Goal: Information Seeking & Learning: Check status

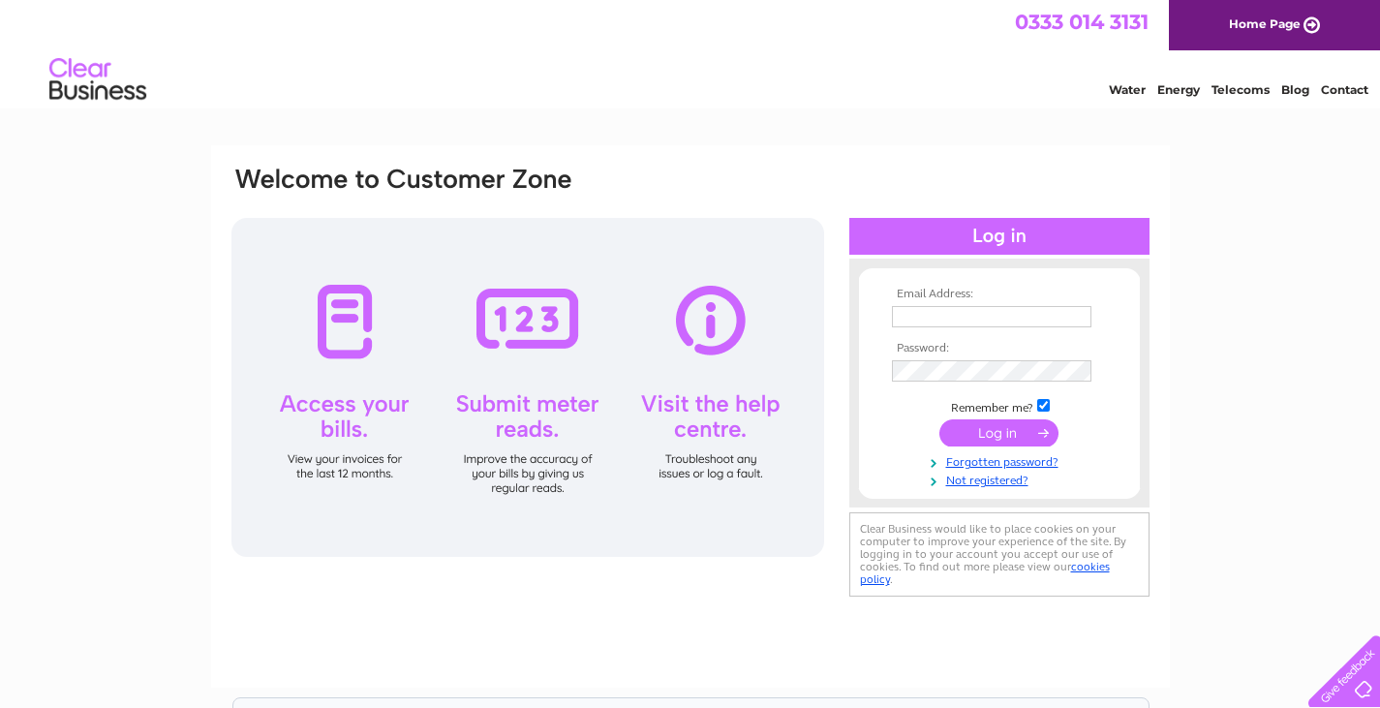
type input "framptonautos@gmail.com"
click at [1000, 429] on input "submit" at bounding box center [998, 432] width 119 height 27
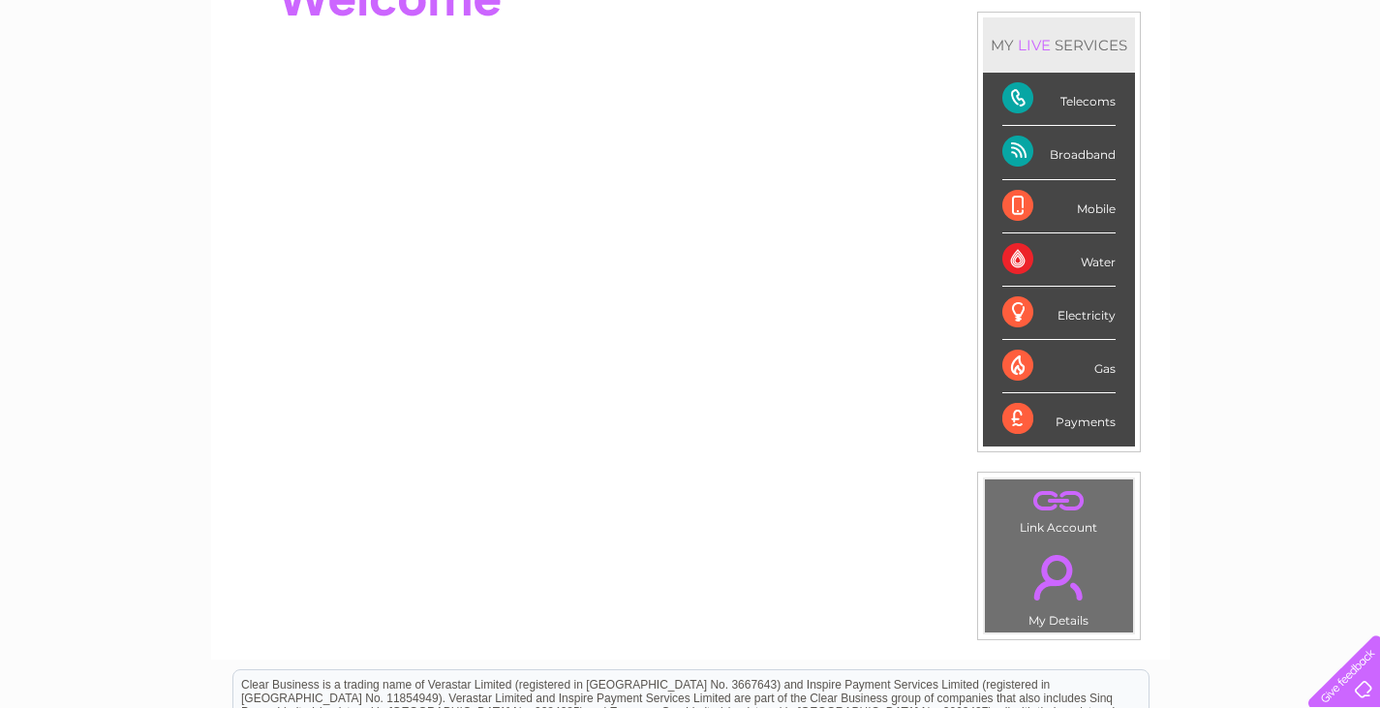
scroll to position [97, 0]
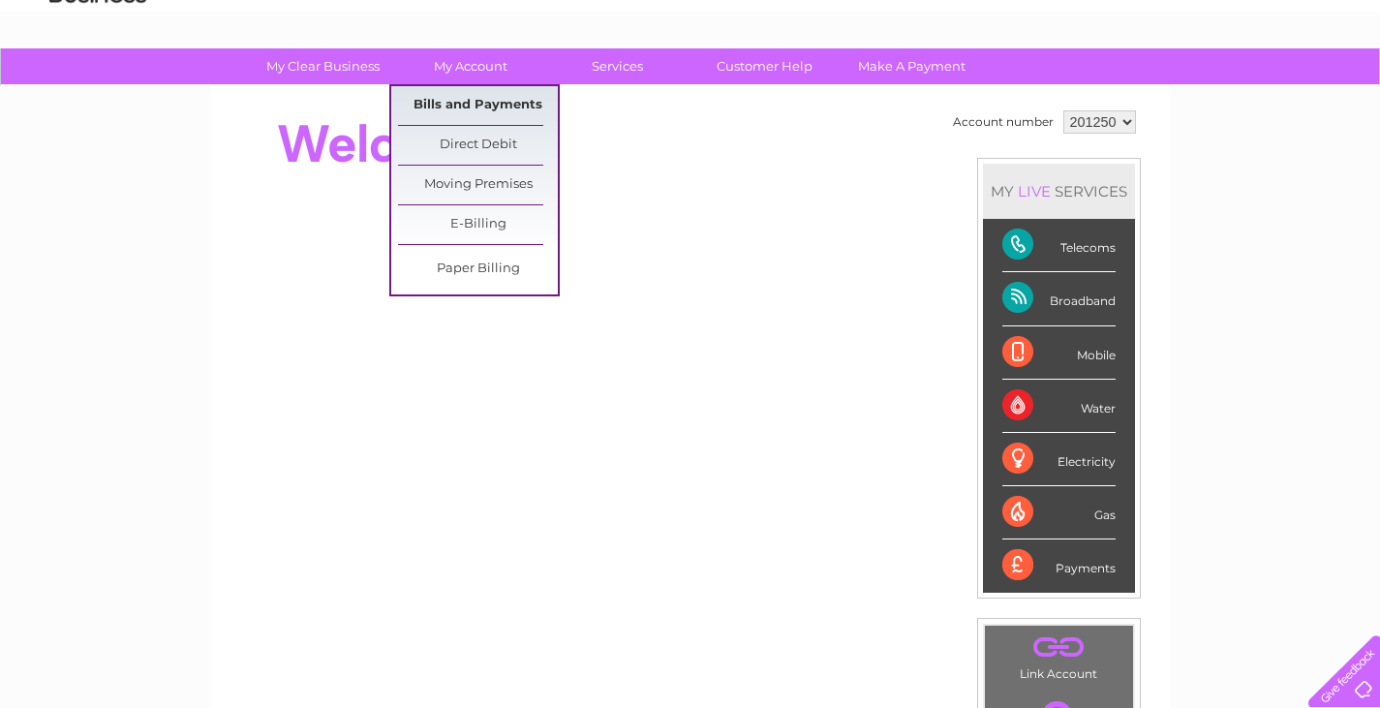
click at [481, 100] on link "Bills and Payments" at bounding box center [478, 105] width 160 height 39
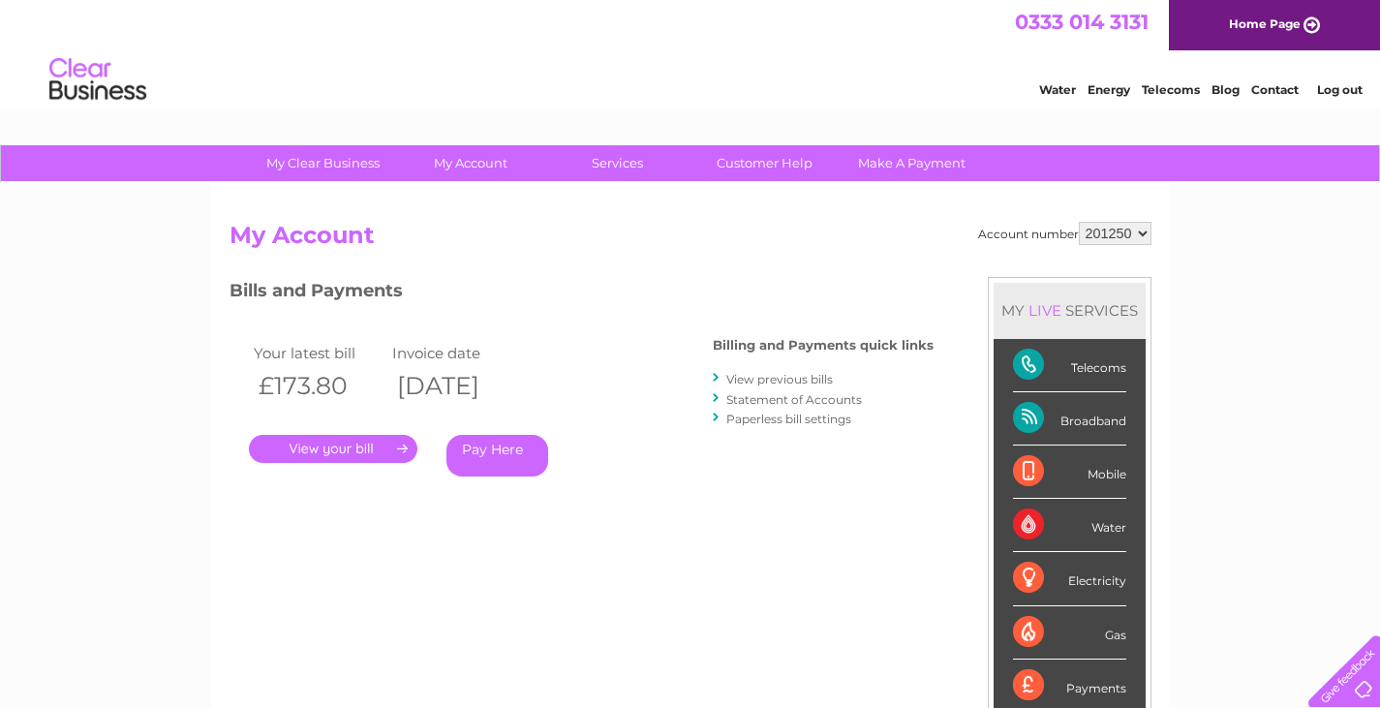
click at [376, 450] on link "." at bounding box center [333, 449] width 168 height 28
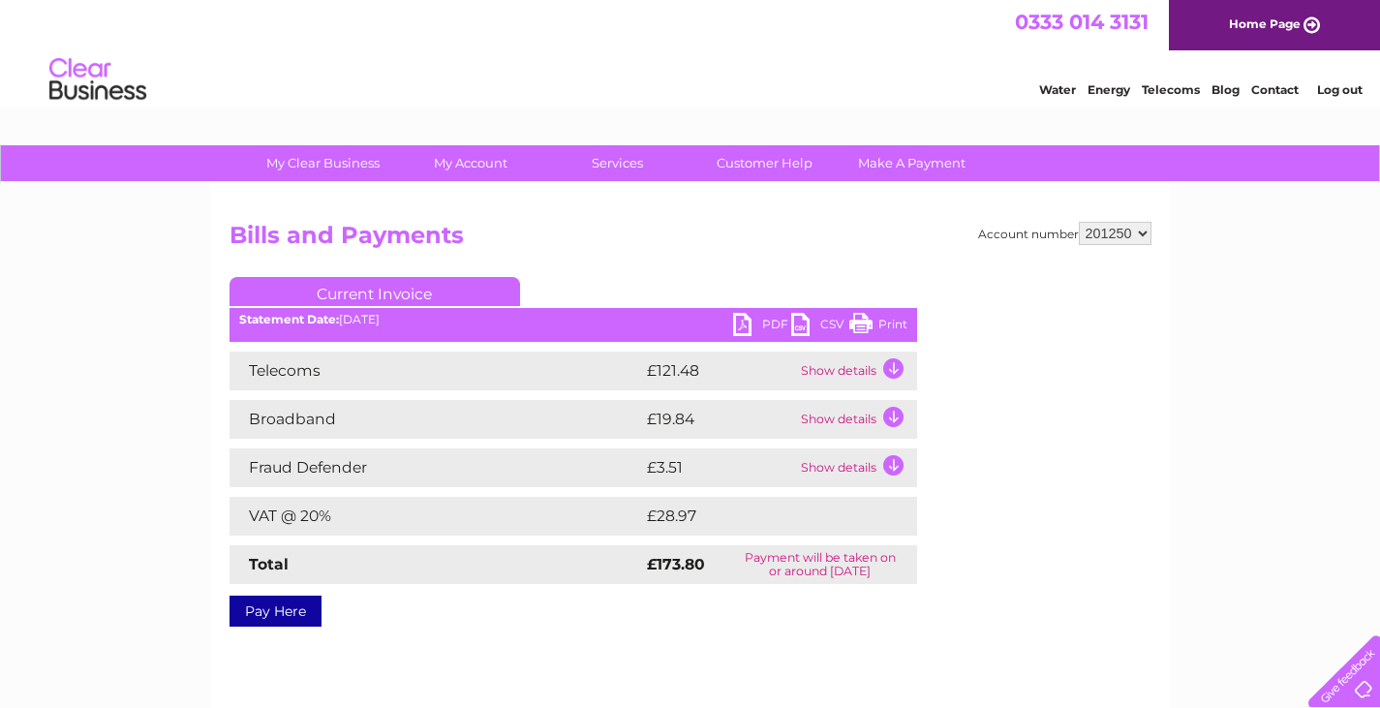
click at [755, 320] on link "PDF" at bounding box center [762, 327] width 58 height 28
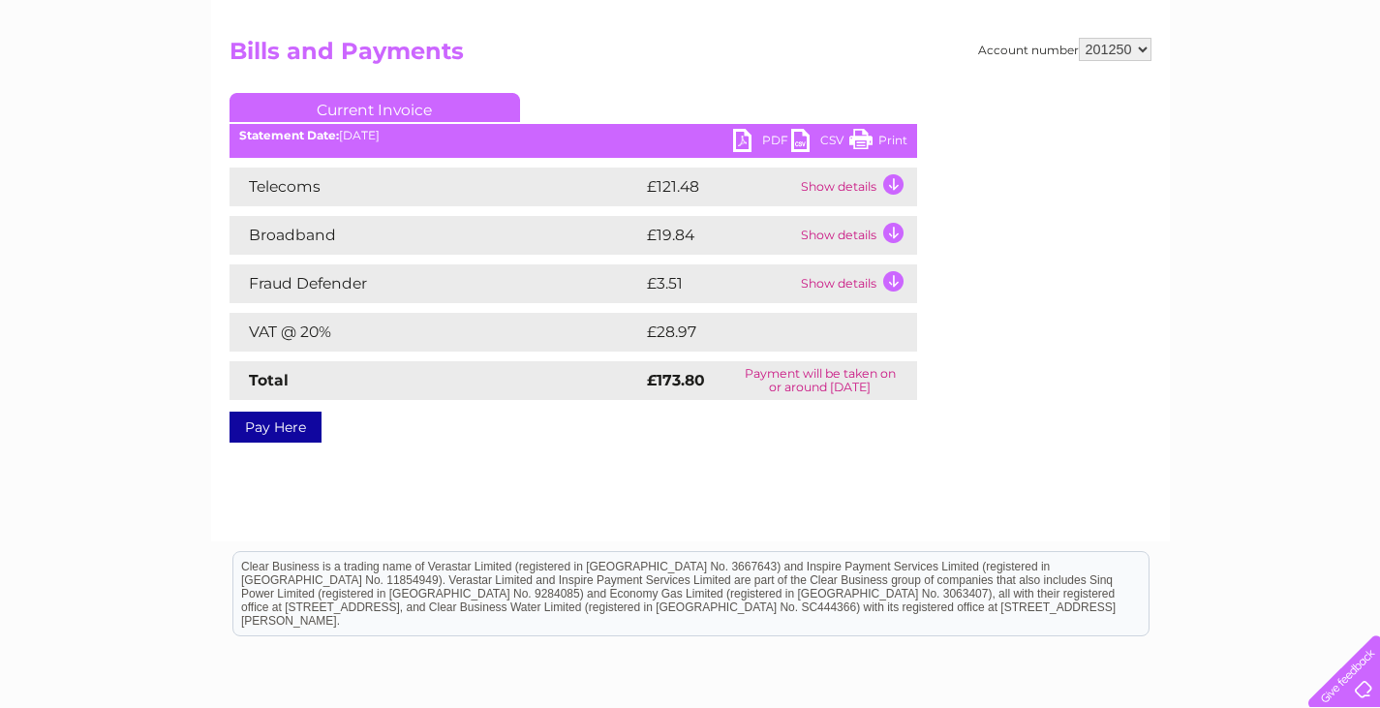
scroll to position [194, 0]
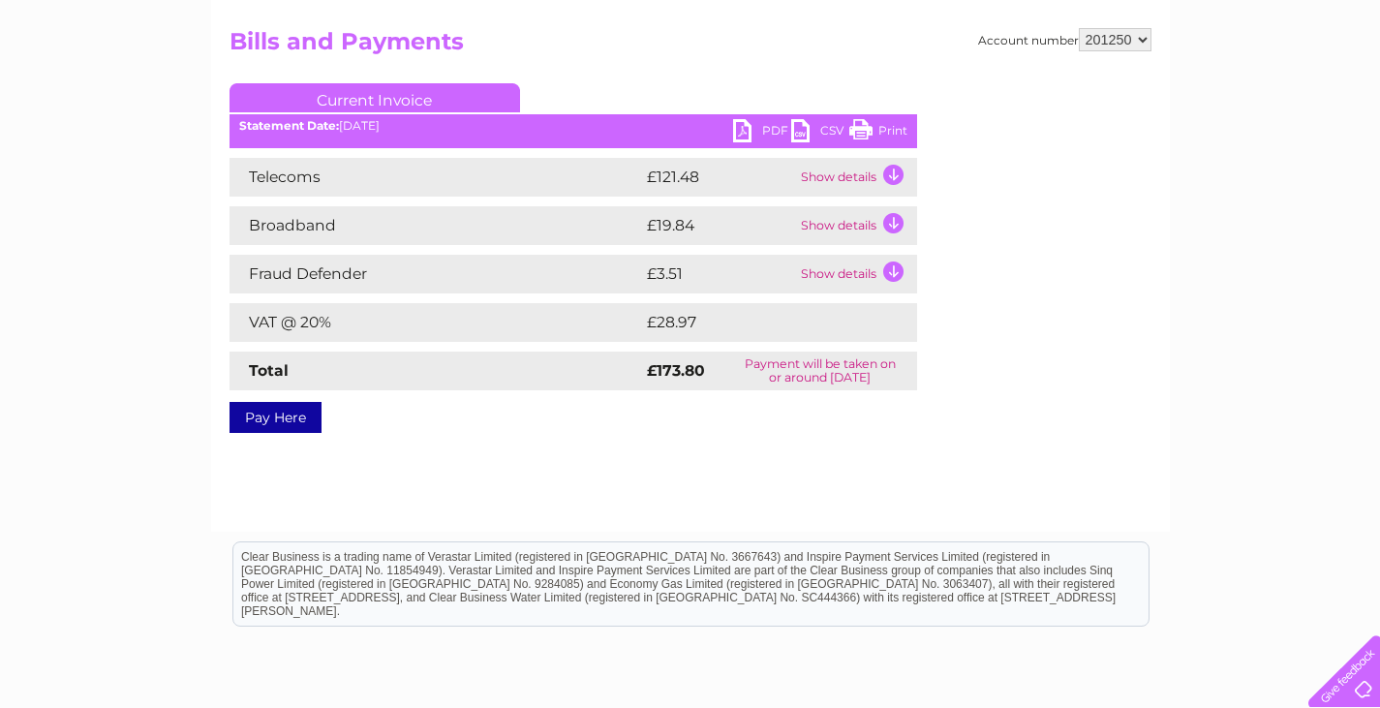
drag, startPoint x: 865, startPoint y: 129, endPoint x: 1130, endPoint y: 28, distance: 283.7
click at [865, 129] on link "Print" at bounding box center [878, 133] width 58 height 28
click at [889, 171] on td "Show details" at bounding box center [856, 177] width 121 height 39
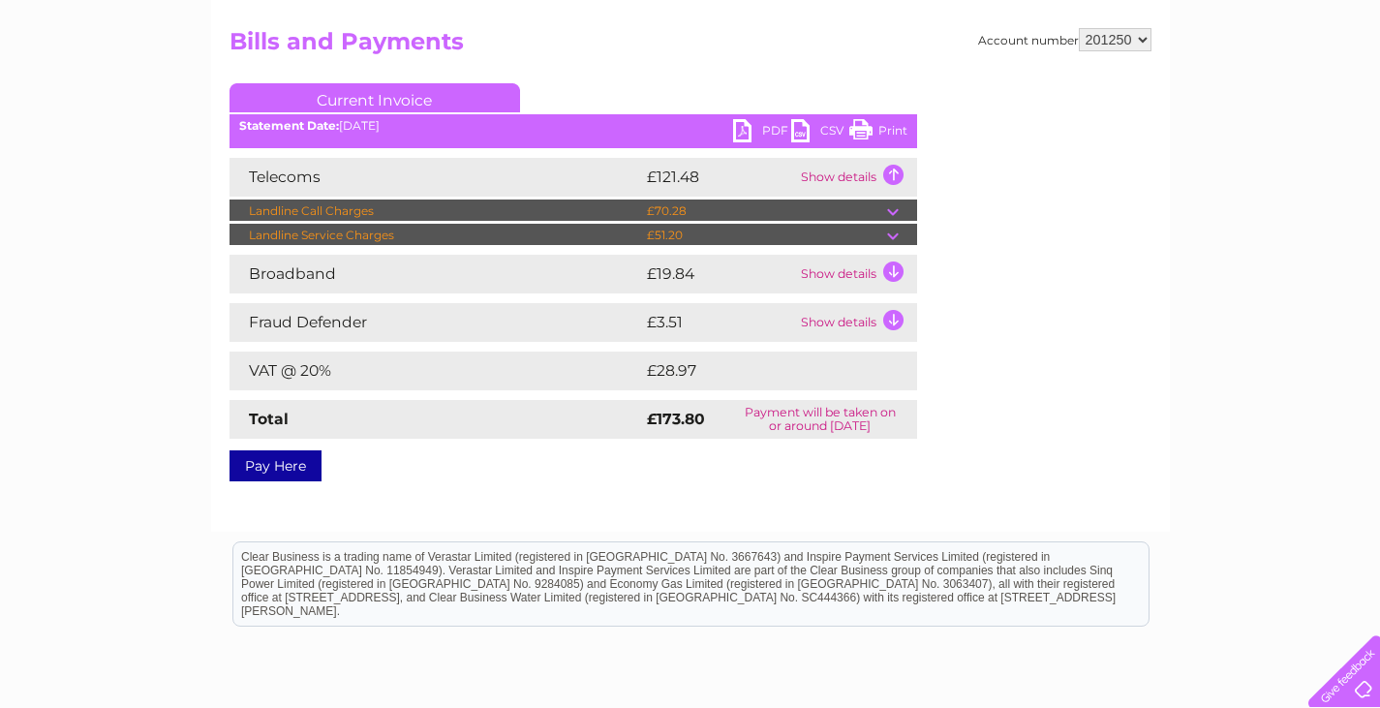
click at [884, 170] on td "Show details" at bounding box center [856, 177] width 121 height 39
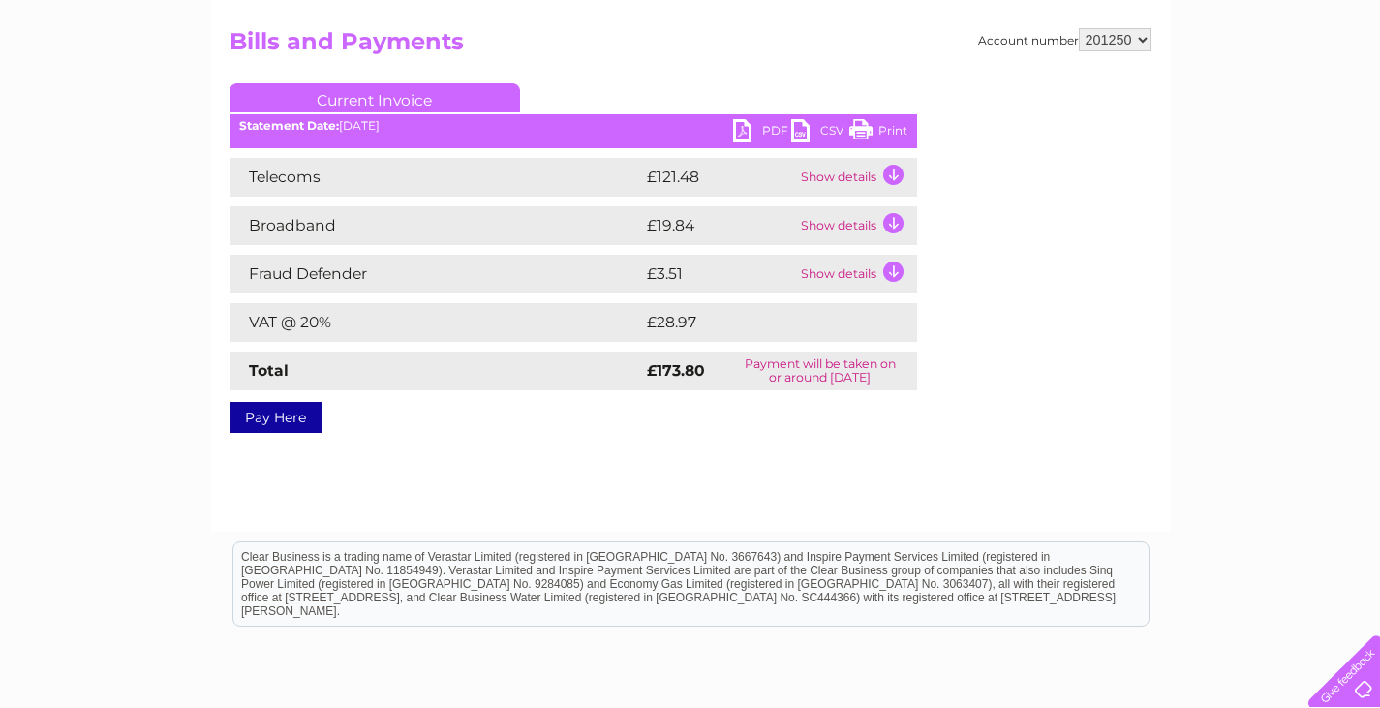
click at [745, 132] on link "PDF" at bounding box center [762, 133] width 58 height 28
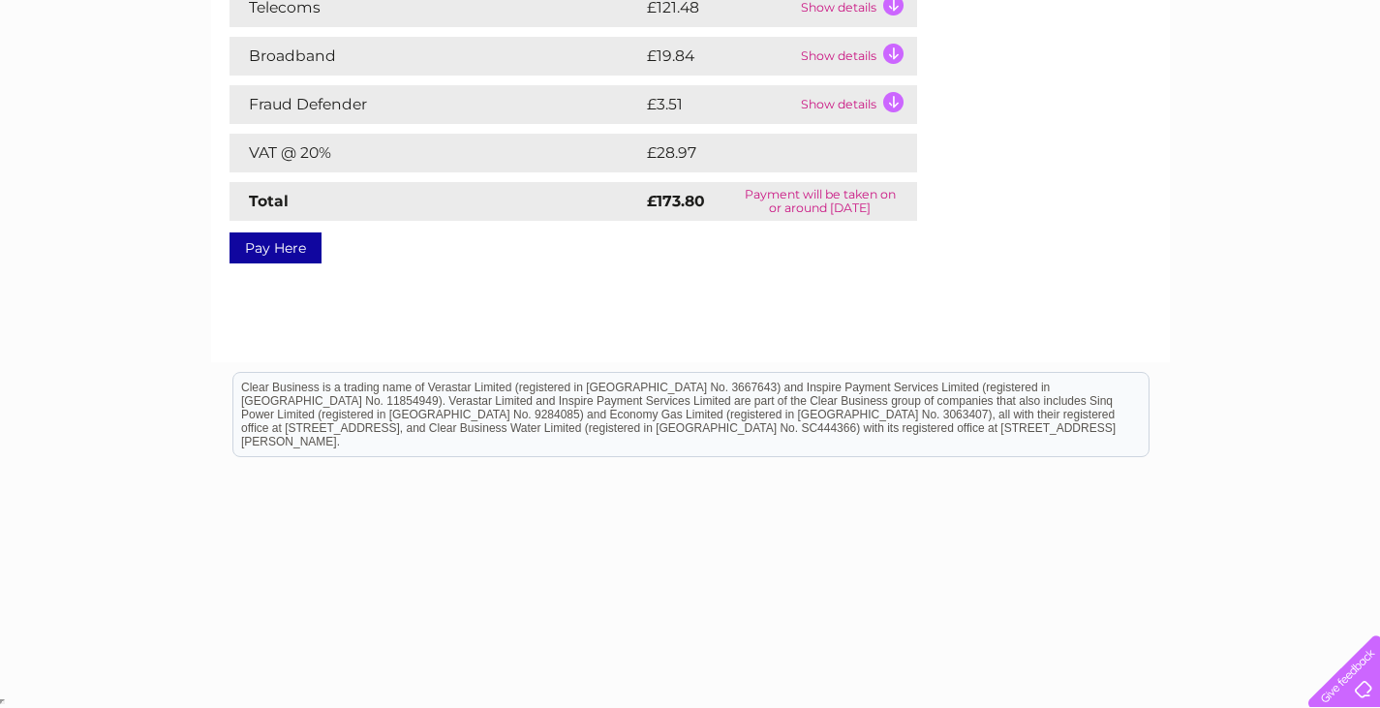
scroll to position [0, 0]
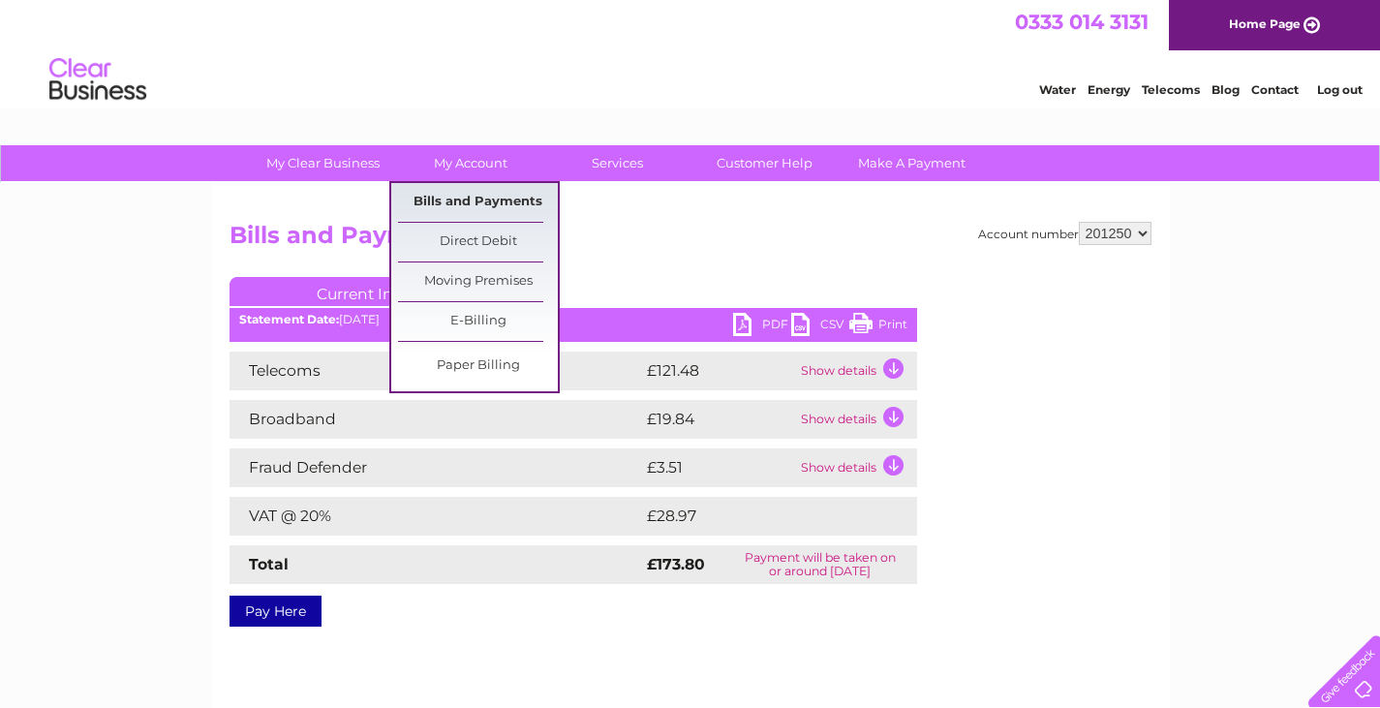
click at [502, 200] on link "Bills and Payments" at bounding box center [478, 202] width 160 height 39
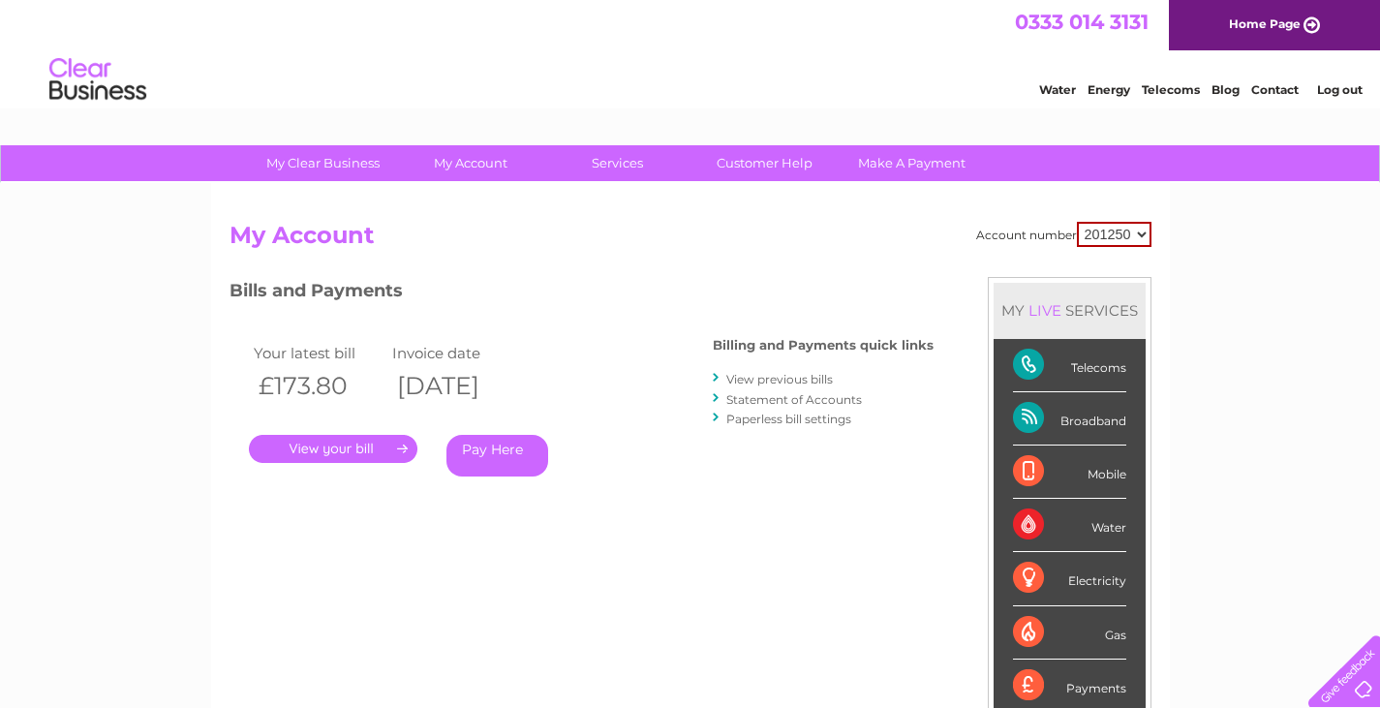
click at [346, 444] on link "." at bounding box center [333, 449] width 168 height 28
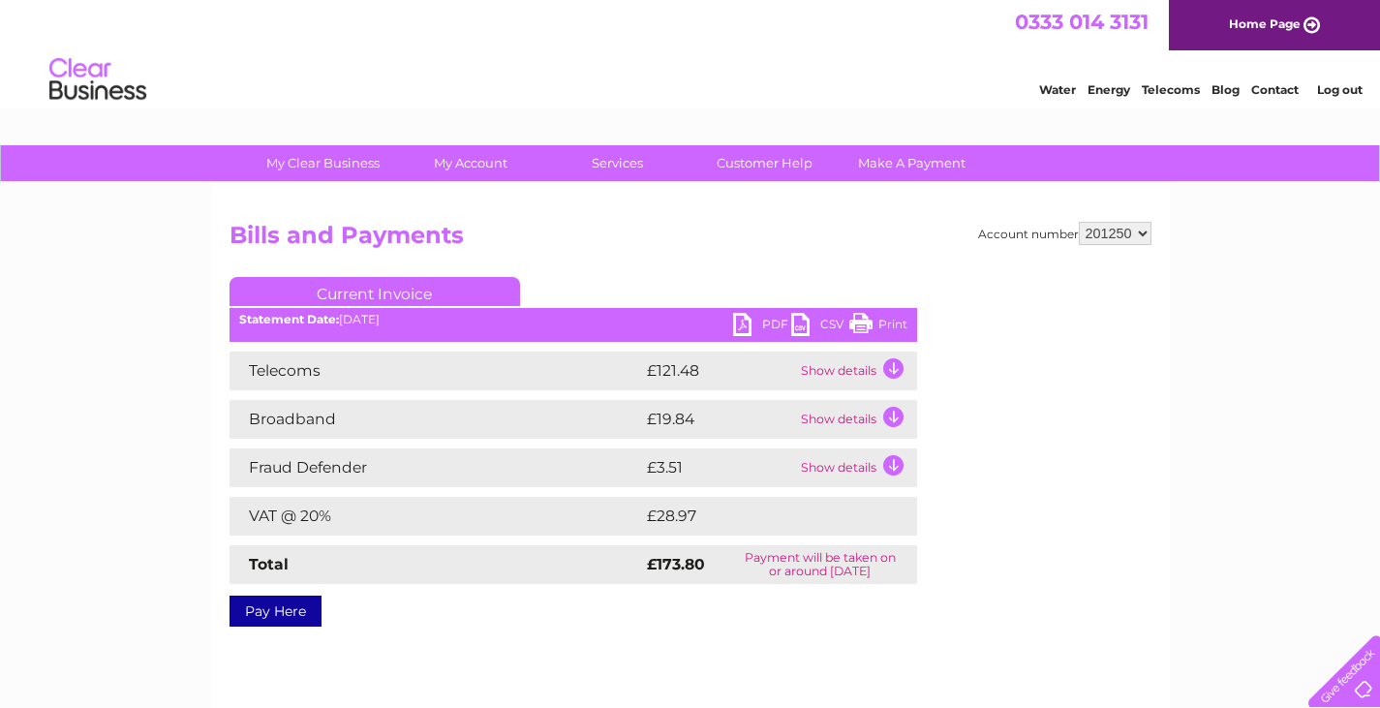
click at [892, 366] on td "Show details" at bounding box center [856, 370] width 121 height 39
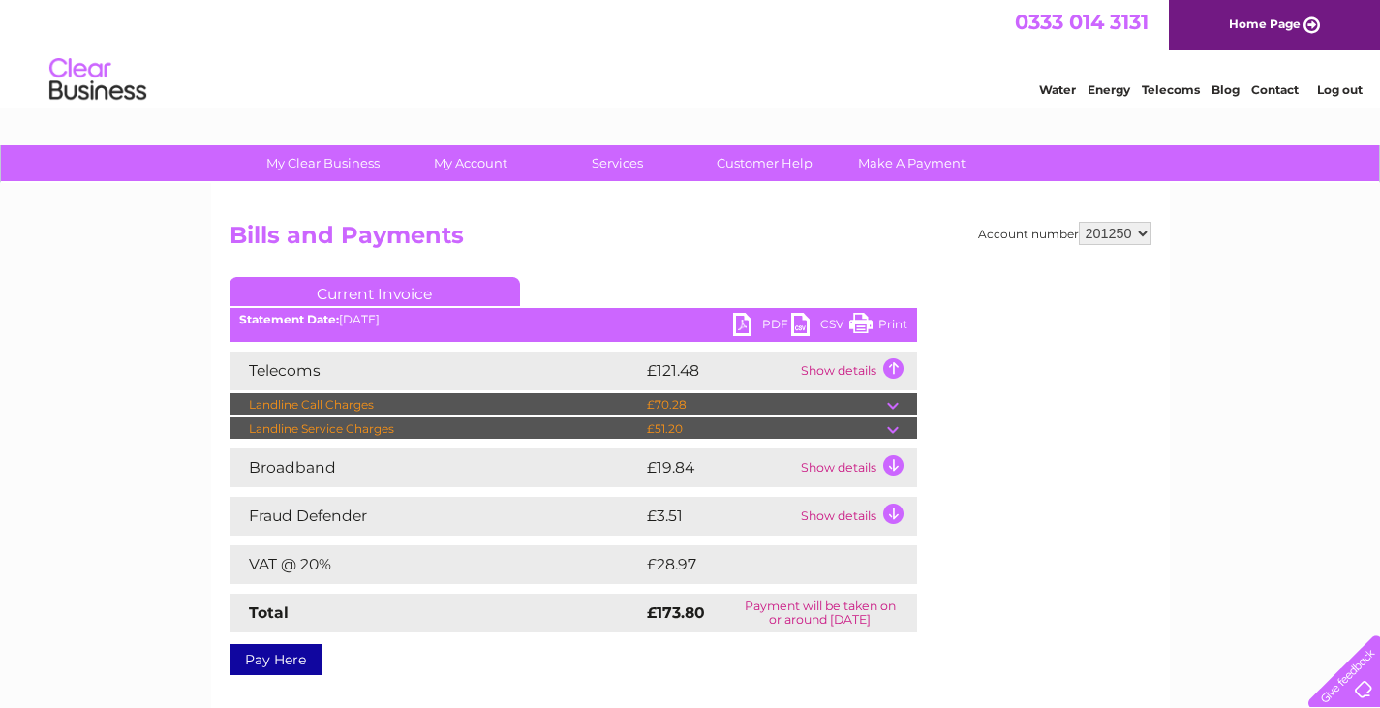
click at [888, 366] on td "Show details" at bounding box center [856, 370] width 121 height 39
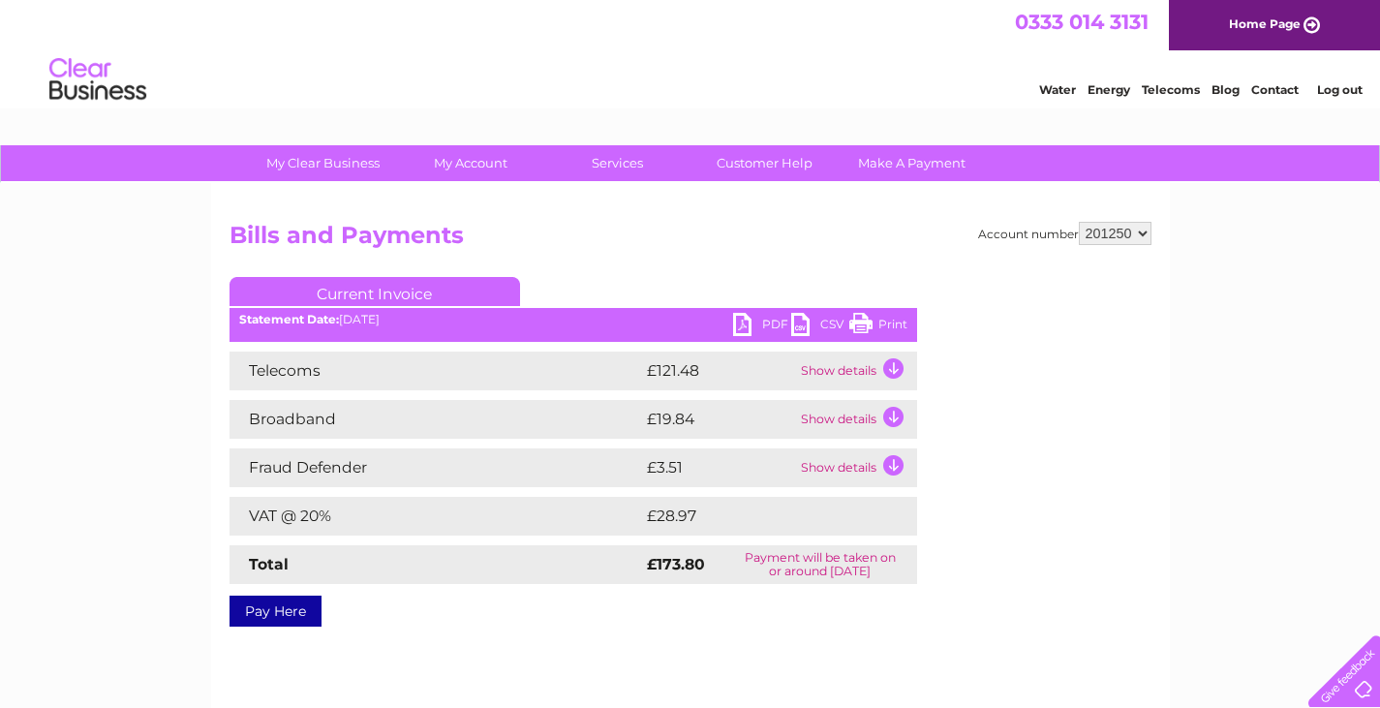
click at [886, 366] on td "Show details" at bounding box center [856, 370] width 121 height 39
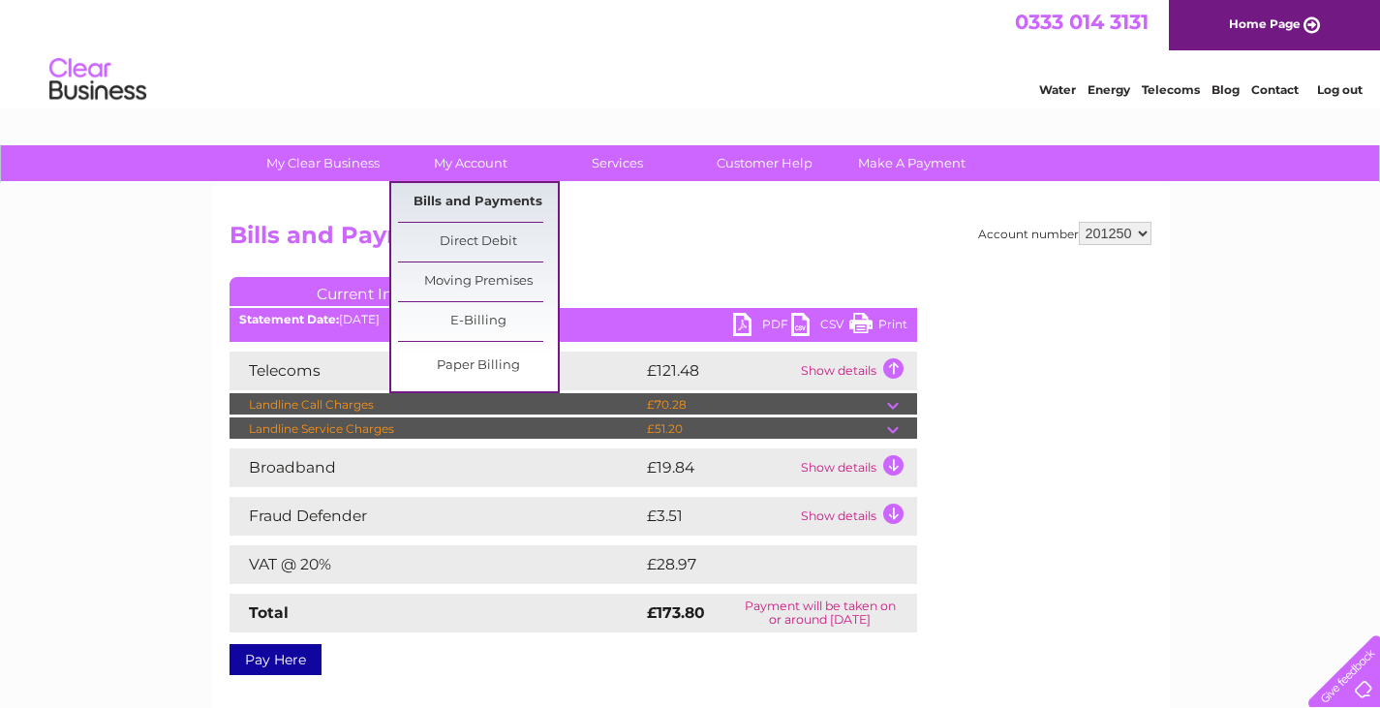
click at [479, 199] on link "Bills and Payments" at bounding box center [478, 202] width 160 height 39
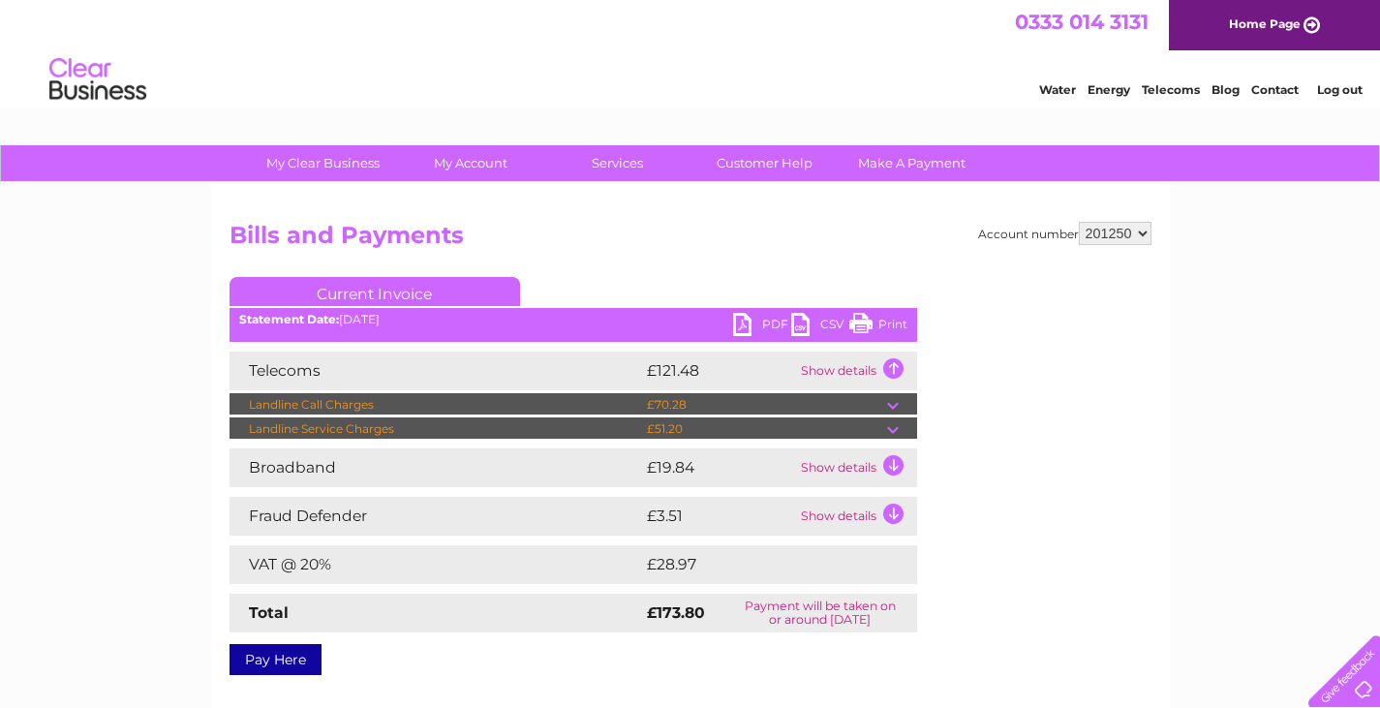
click at [463, 280] on link "Current Invoice" at bounding box center [374, 291] width 290 height 29
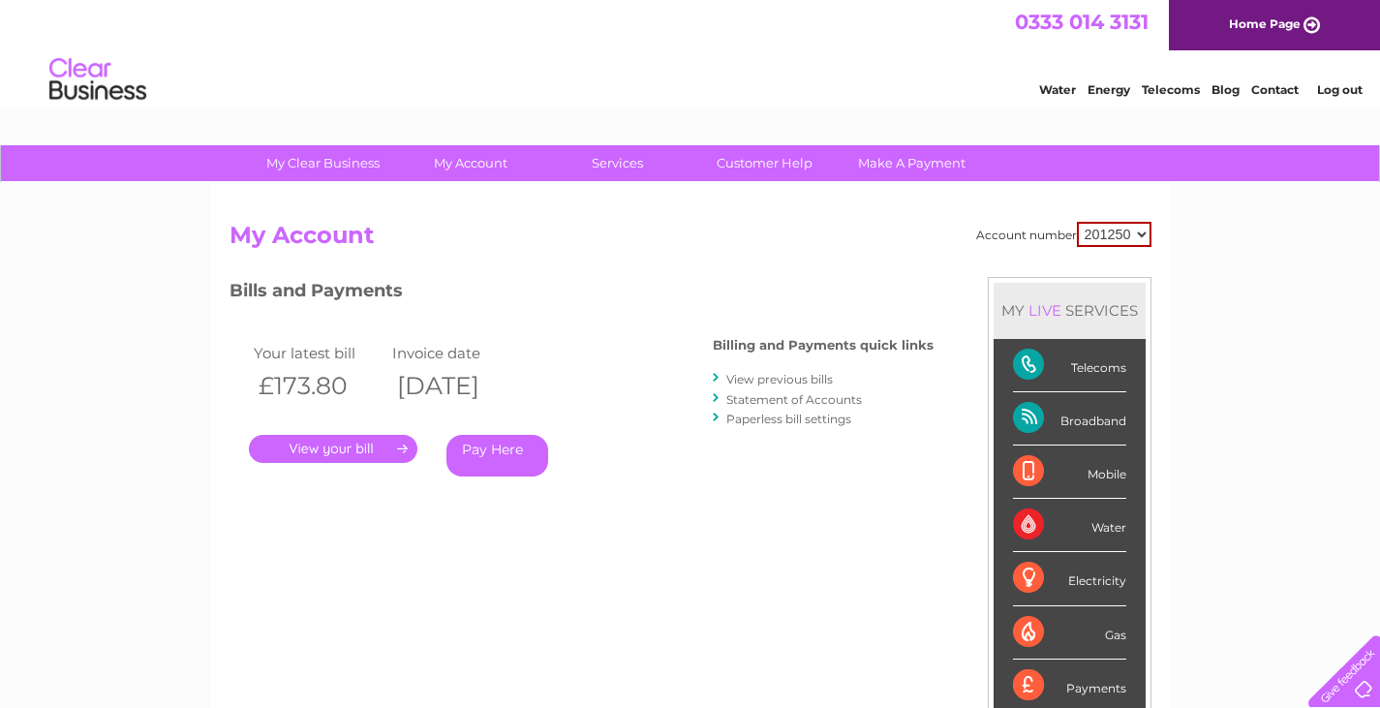
click at [815, 398] on link "Statement of Accounts" at bounding box center [794, 399] width 136 height 15
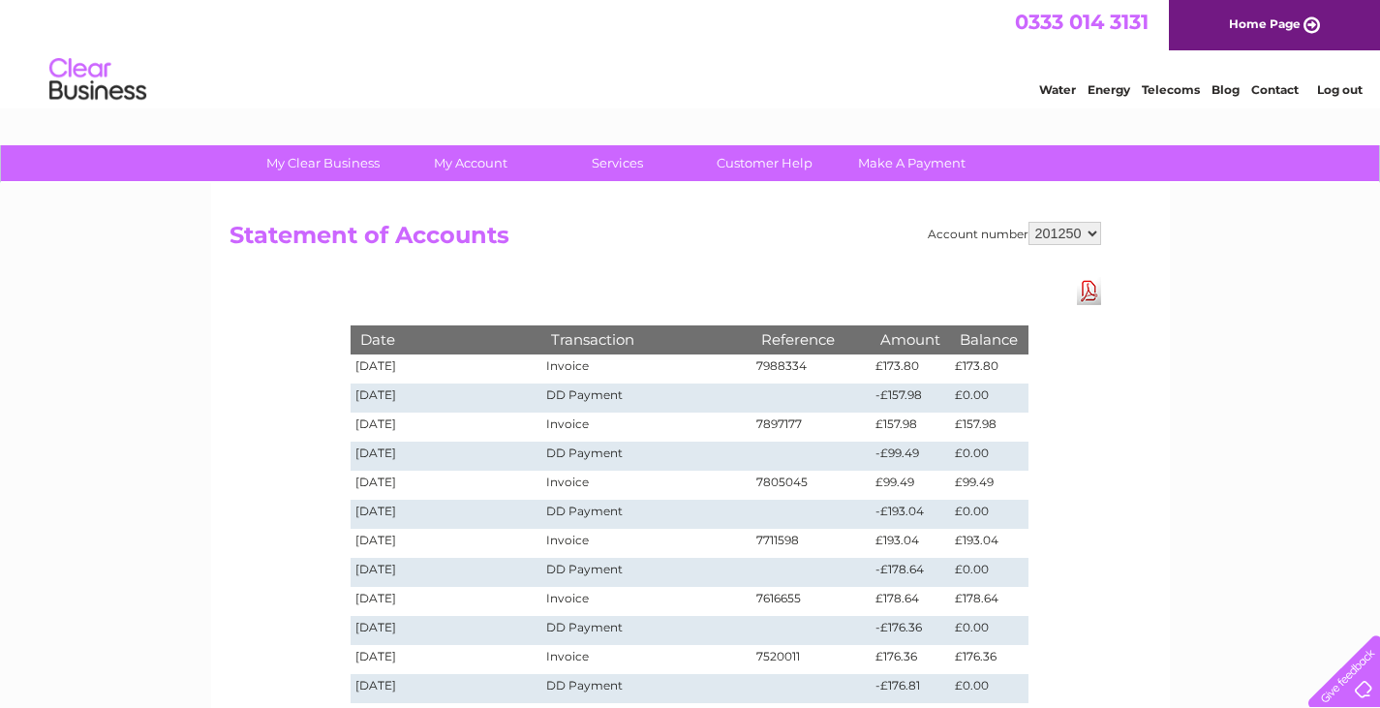
click at [1008, 372] on td "£173.80" at bounding box center [988, 368] width 77 height 29
click at [549, 364] on td "Invoice" at bounding box center [645, 368] width 209 height 29
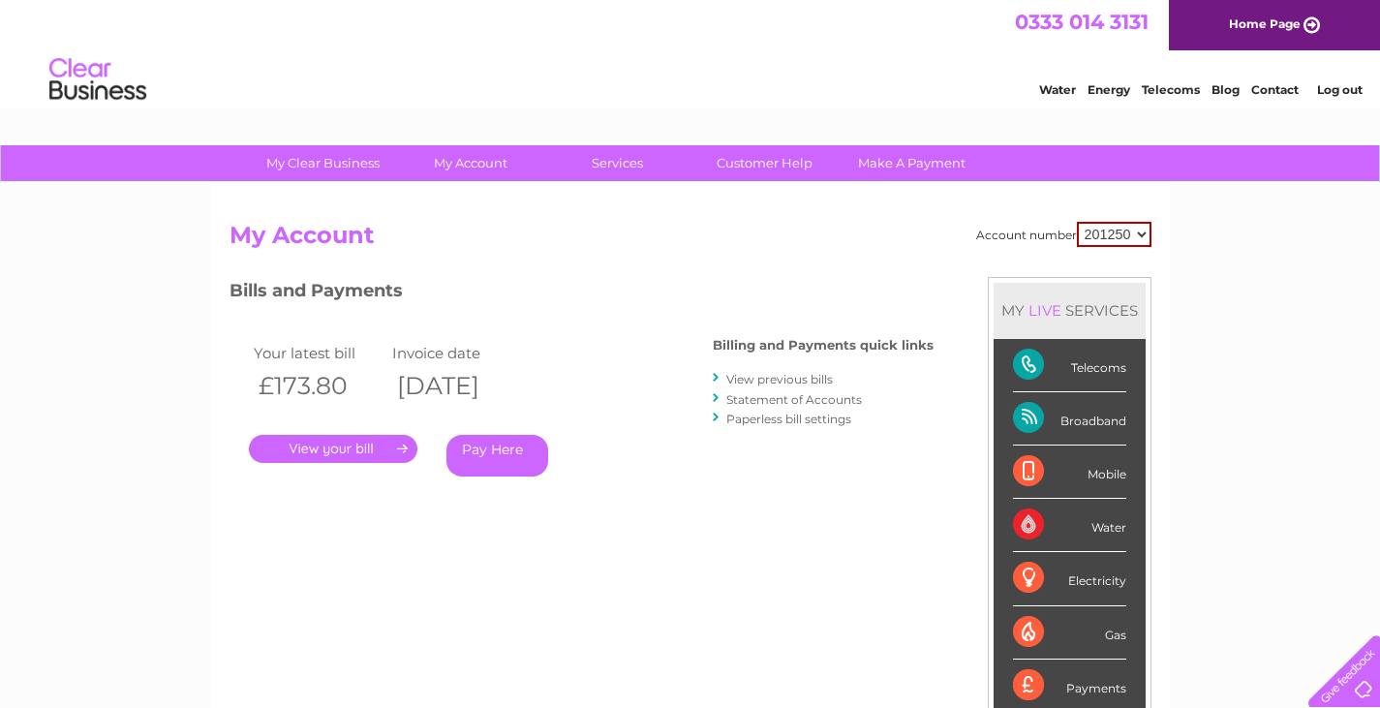
click at [775, 382] on link "View previous bills" at bounding box center [779, 379] width 106 height 15
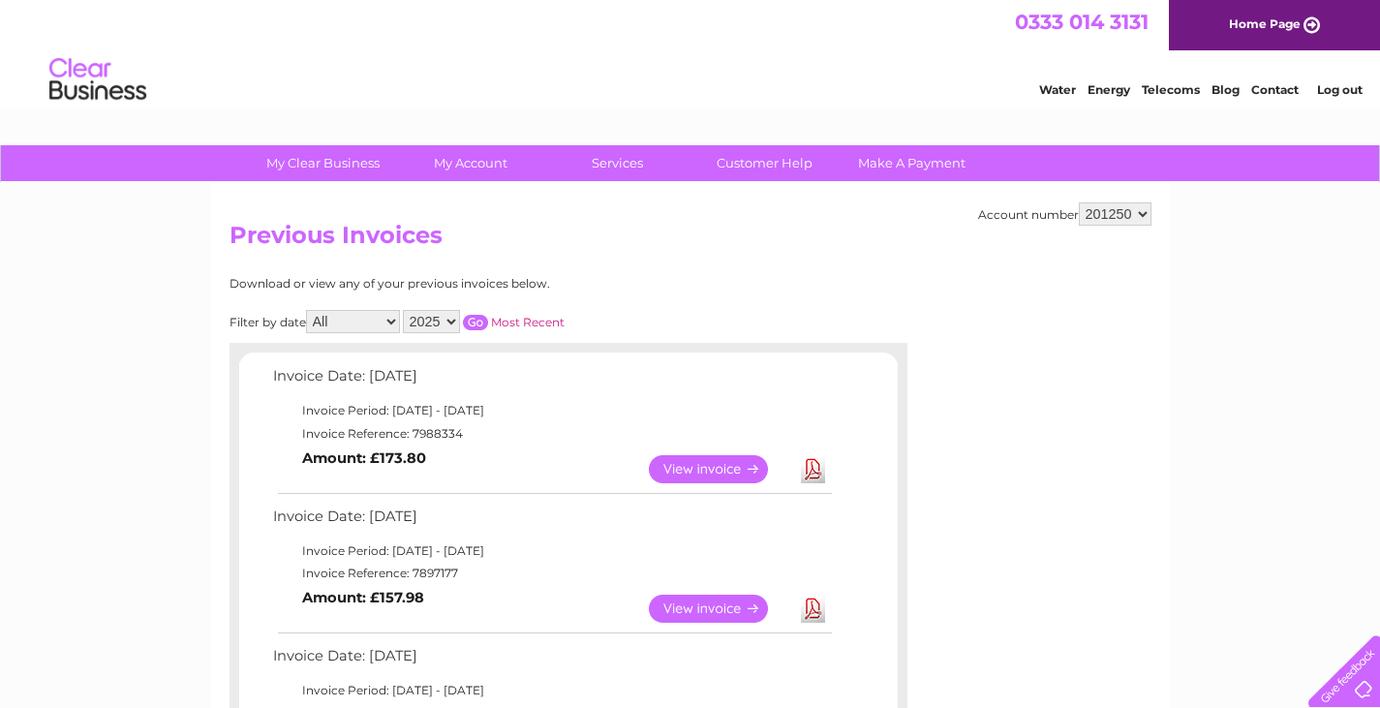
click at [704, 468] on link "View" at bounding box center [720, 469] width 142 height 28
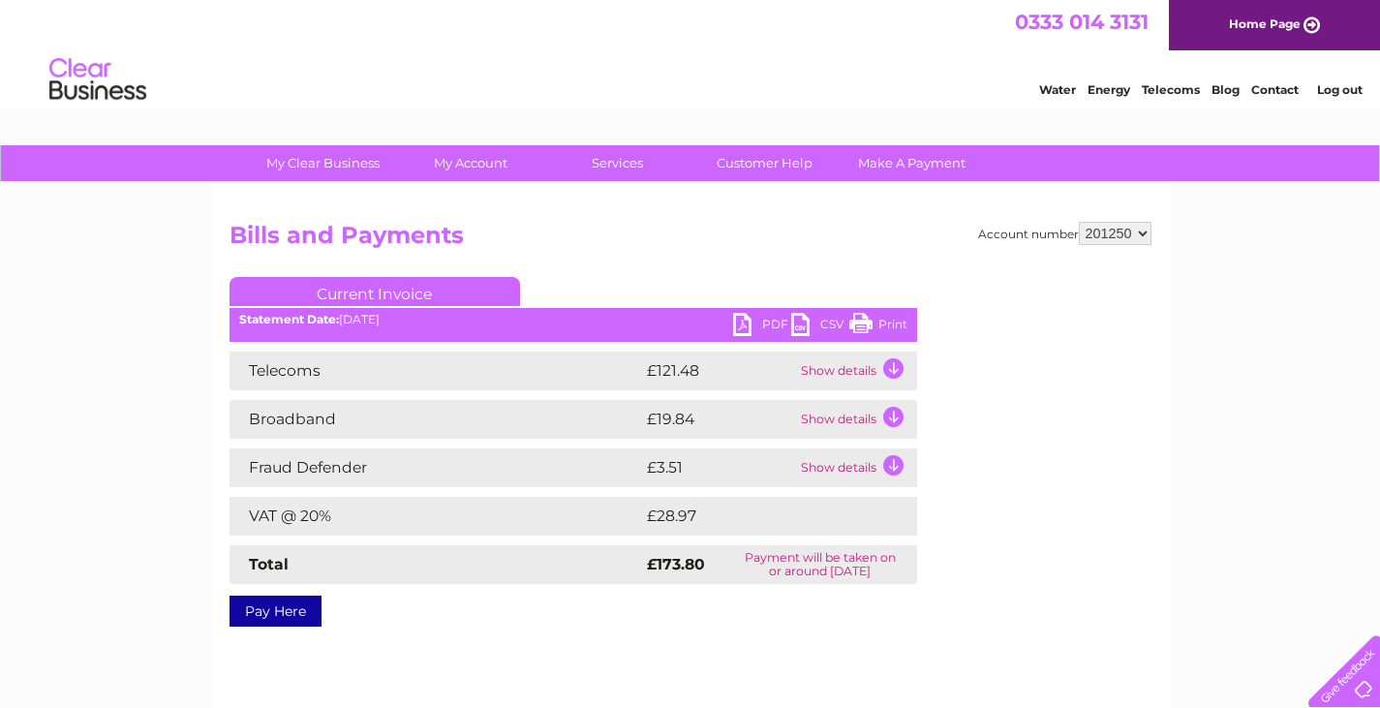
click at [858, 321] on link "Print" at bounding box center [878, 327] width 58 height 28
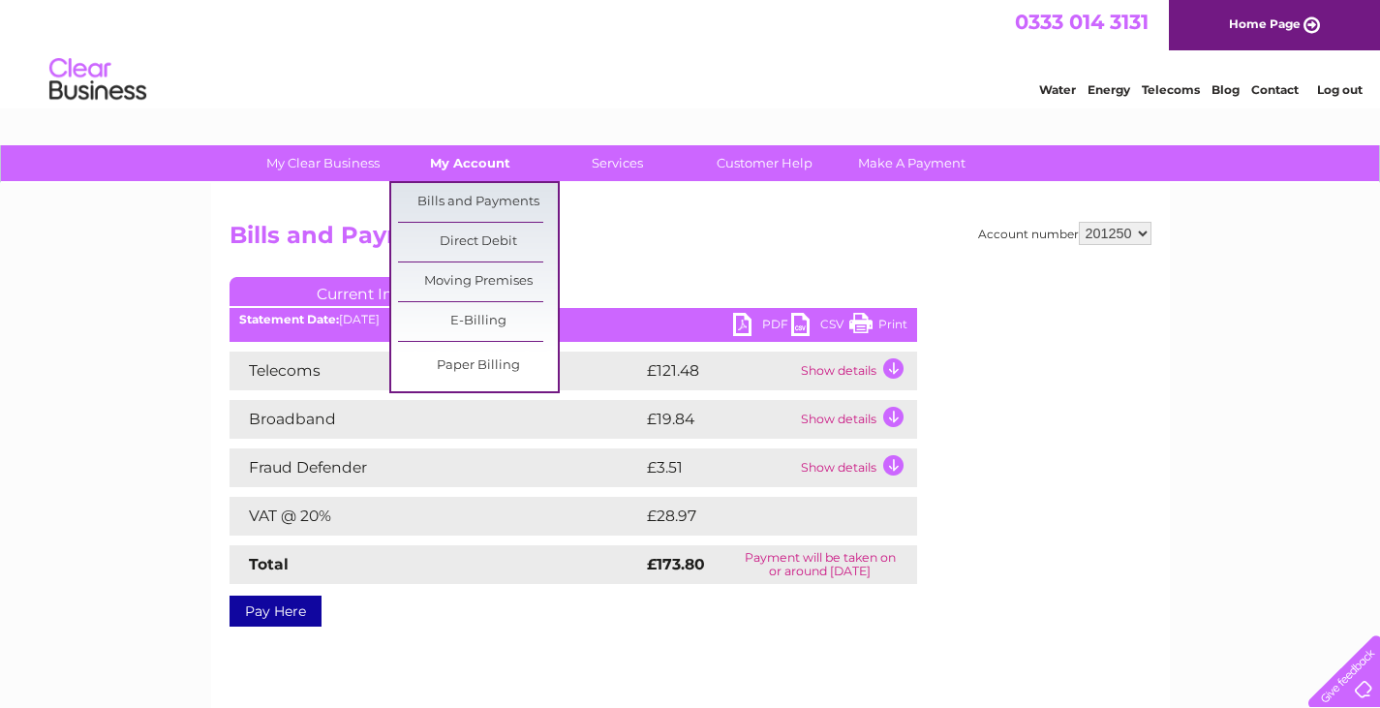
click at [466, 157] on link "My Account" at bounding box center [470, 163] width 160 height 36
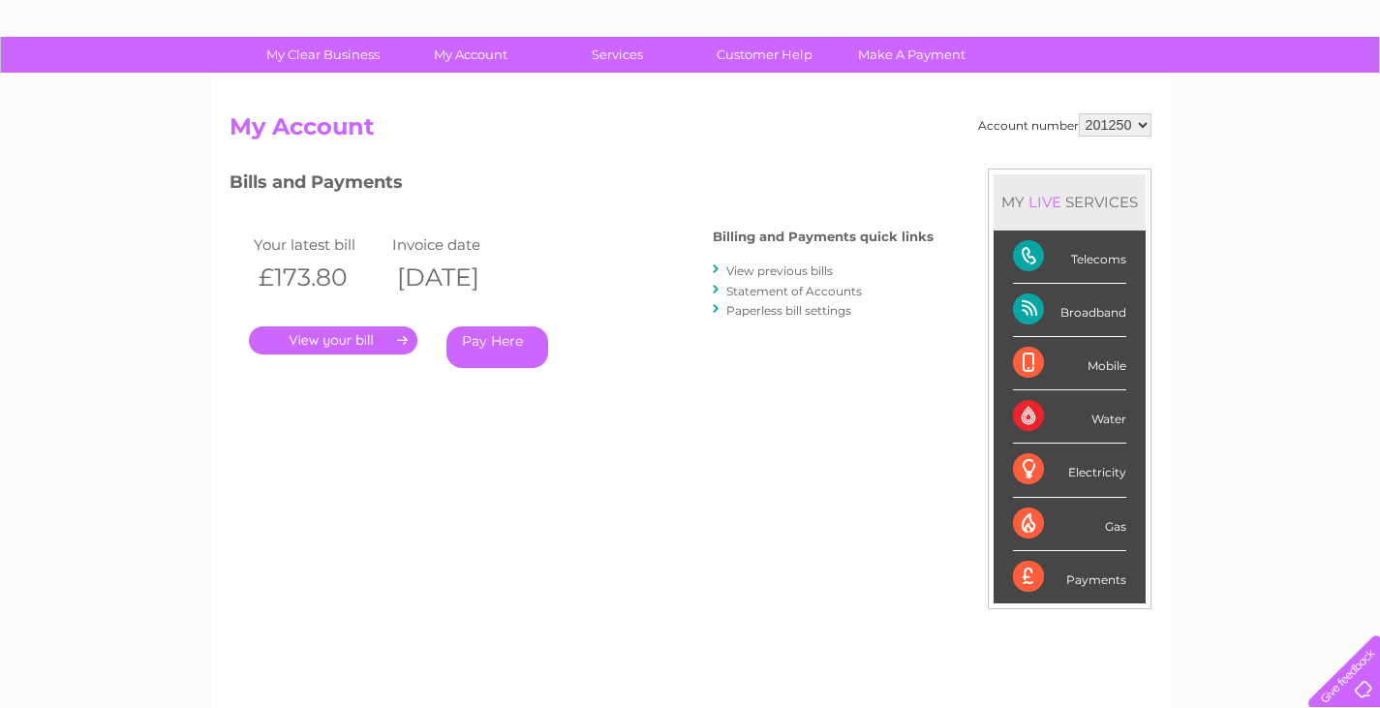
scroll to position [75, 0]
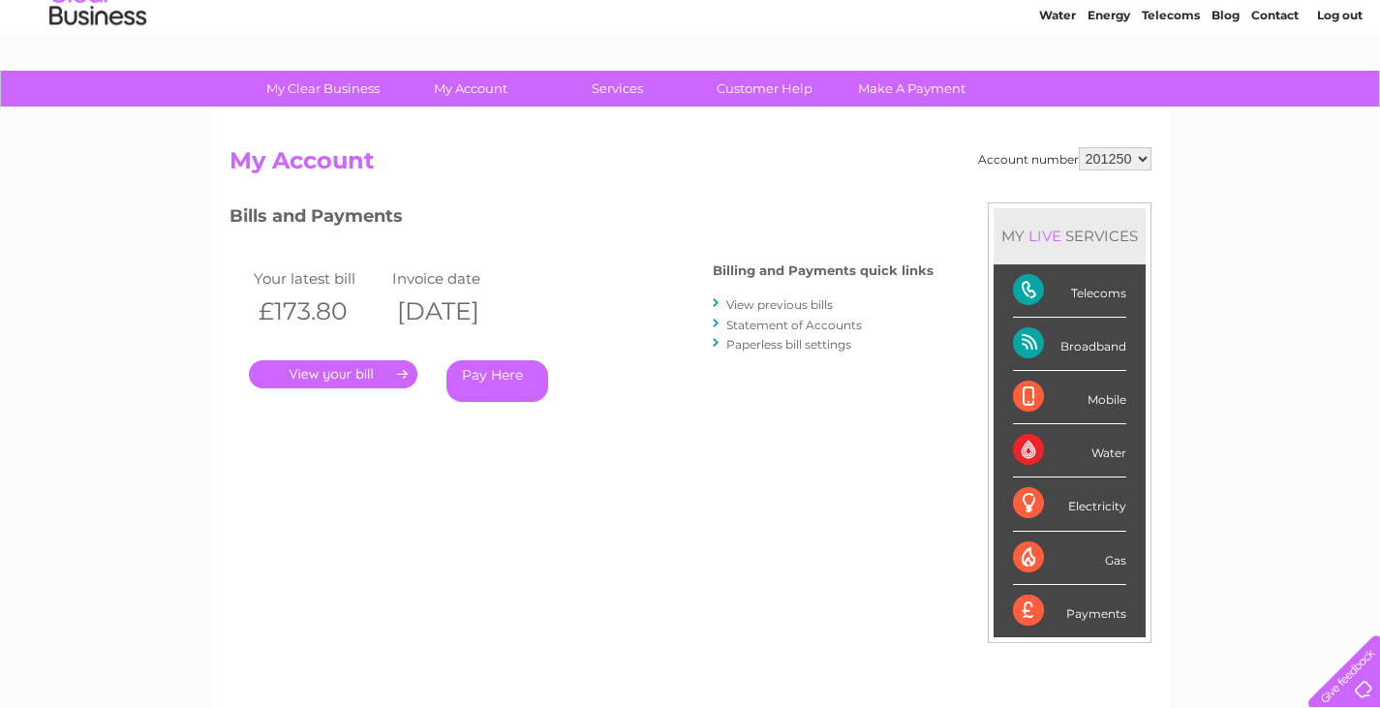
click at [780, 322] on link "Statement of Accounts" at bounding box center [794, 325] width 136 height 15
click at [402, 374] on link "." at bounding box center [333, 374] width 168 height 28
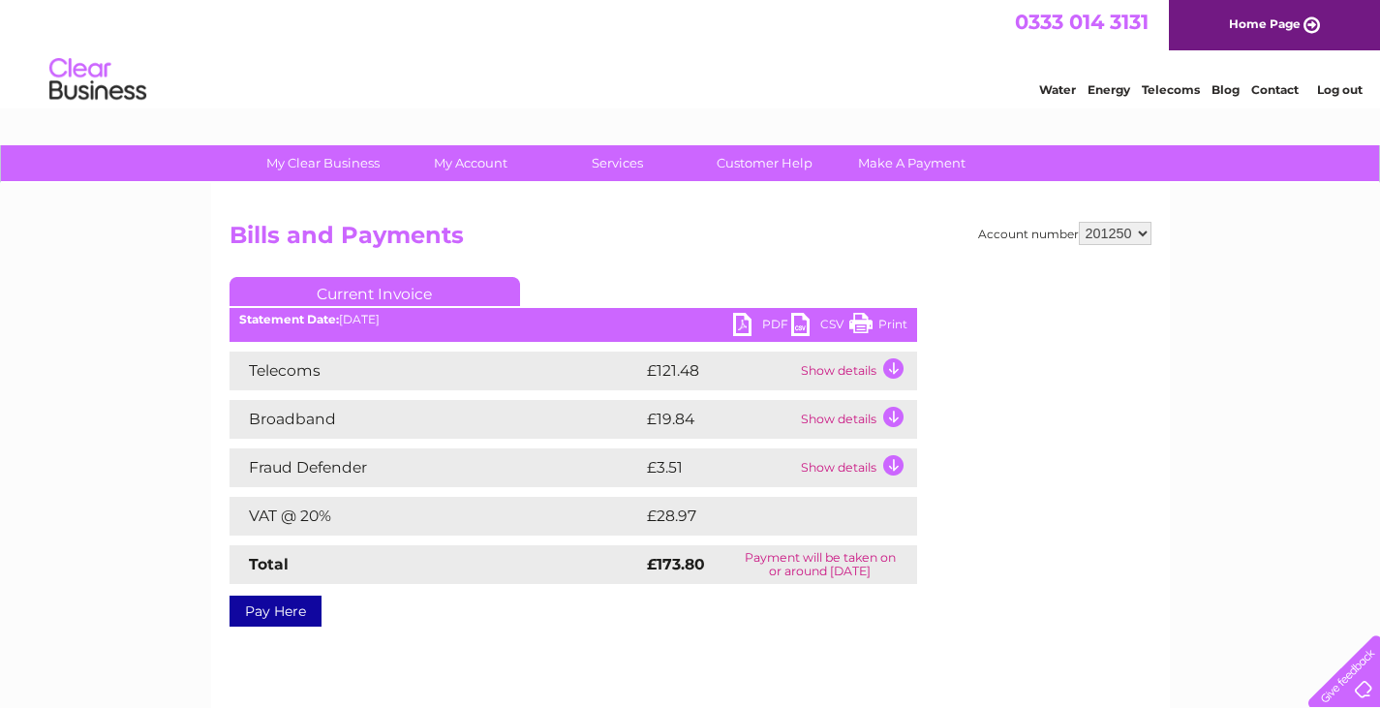
click at [893, 372] on td "Show details" at bounding box center [856, 370] width 121 height 39
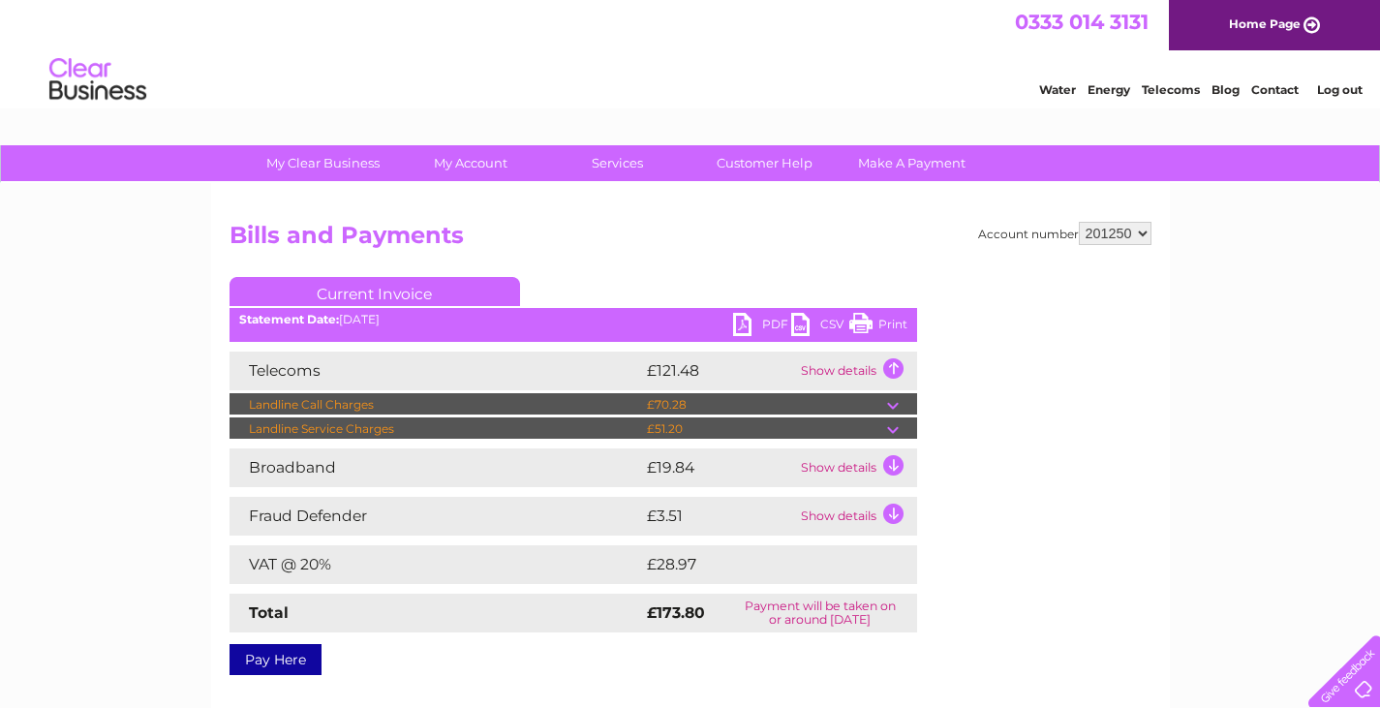
click at [891, 373] on td "Show details" at bounding box center [856, 370] width 121 height 39
click at [811, 366] on td "Show details" at bounding box center [856, 370] width 121 height 39
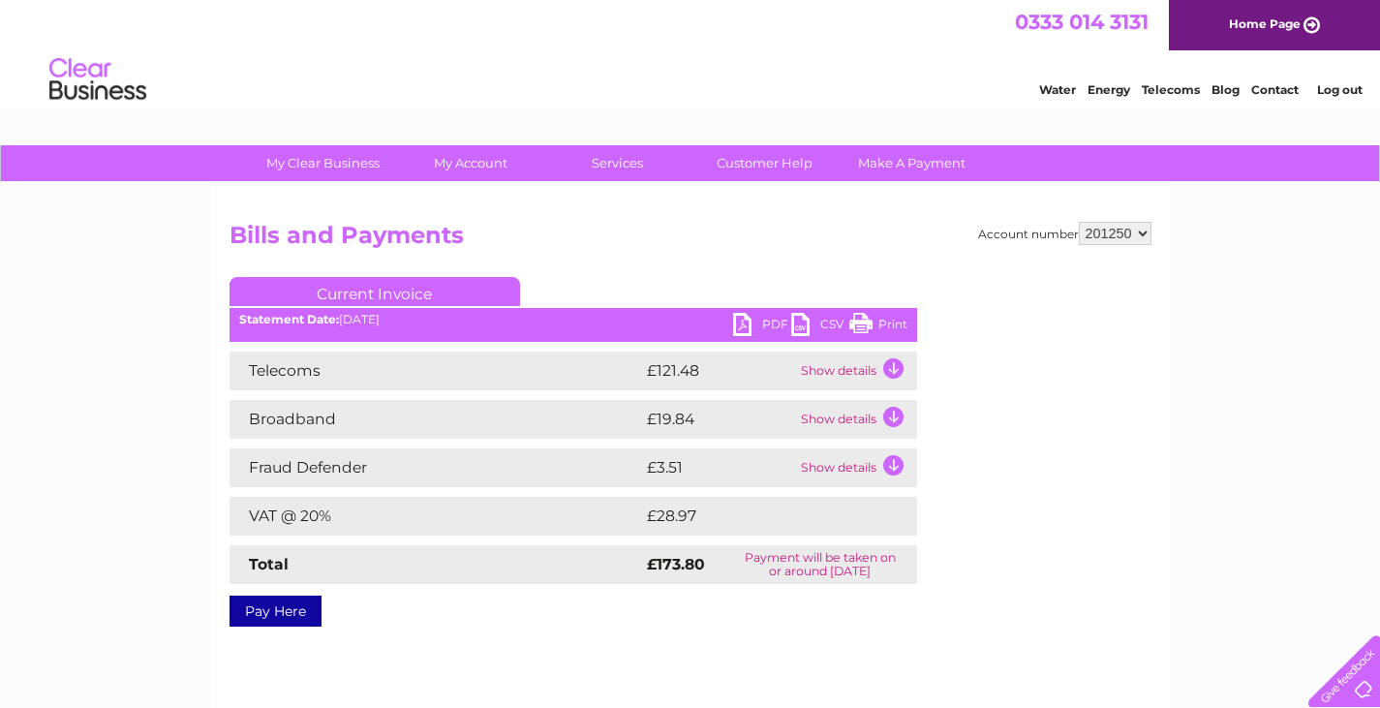
click at [811, 366] on td "Show details" at bounding box center [856, 370] width 121 height 39
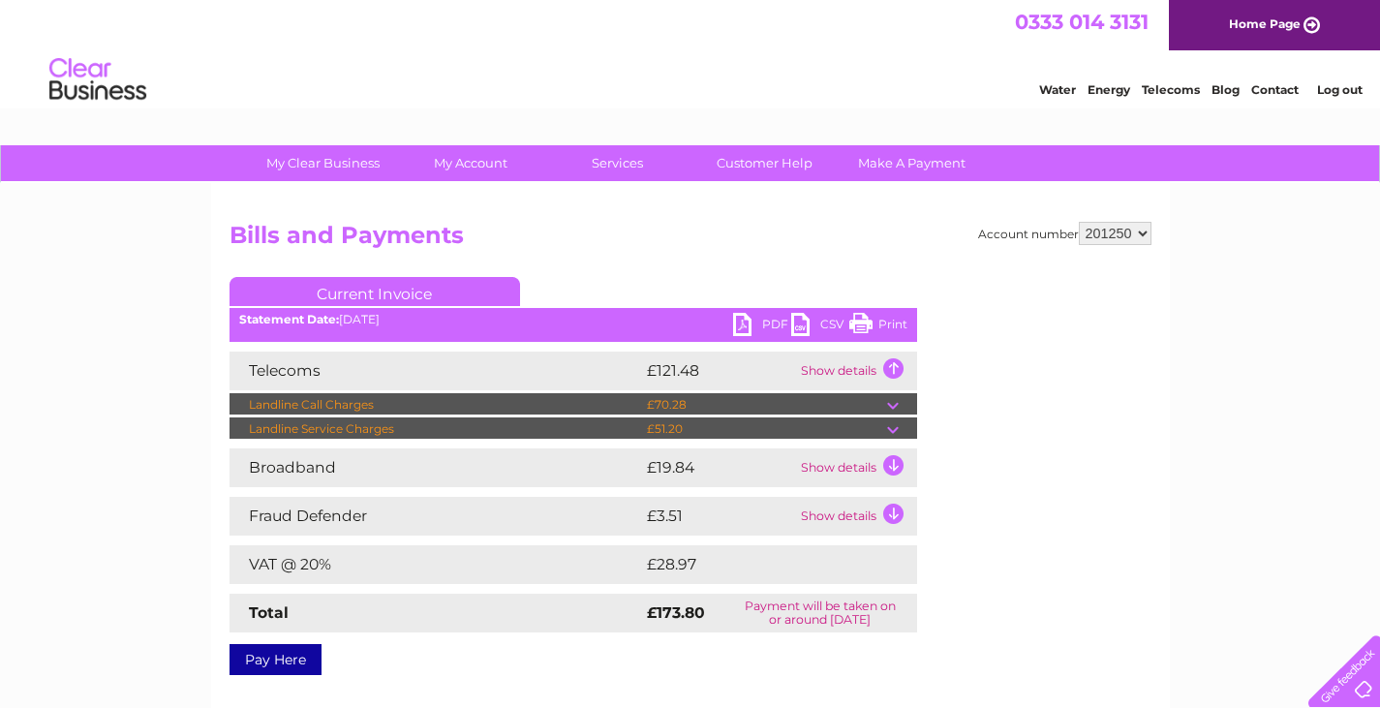
click at [888, 459] on td "Show details" at bounding box center [856, 467] width 121 height 39
